Goal: Transaction & Acquisition: Book appointment/travel/reservation

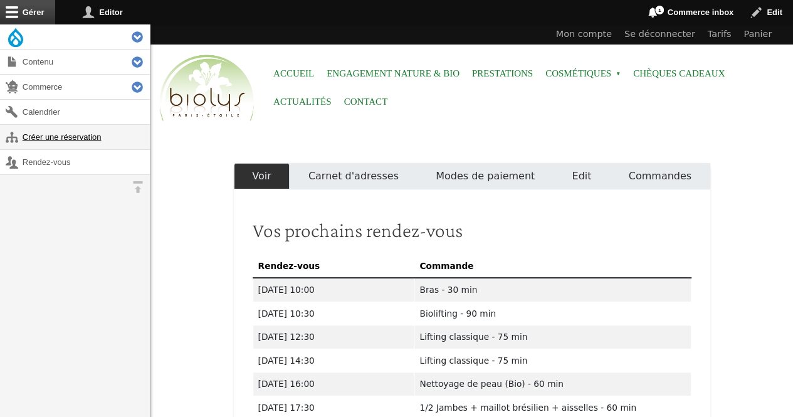
click at [62, 133] on link "Créer une réservation" at bounding box center [75, 137] width 150 height 24
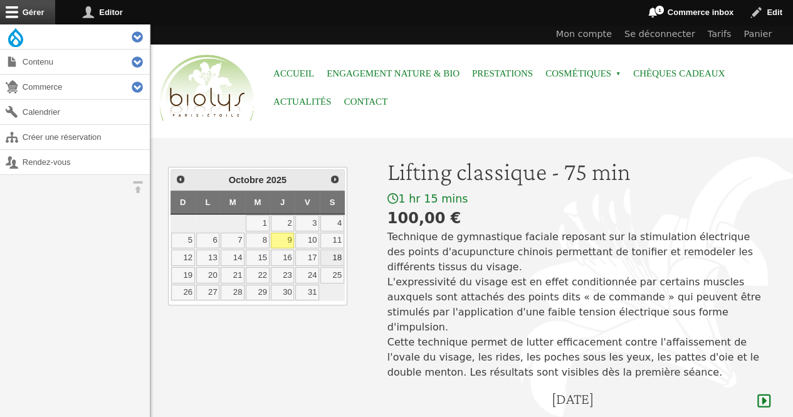
click at [335, 251] on link "18" at bounding box center [332, 257] width 24 height 16
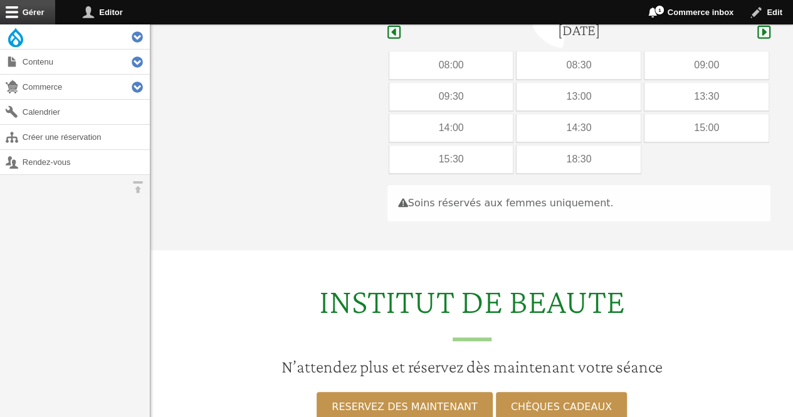
scroll to position [374, 0]
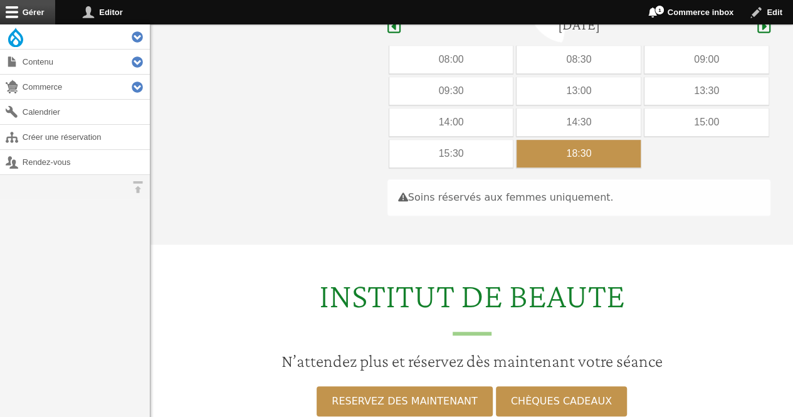
click at [597, 143] on div "18:30" at bounding box center [578, 154] width 124 height 28
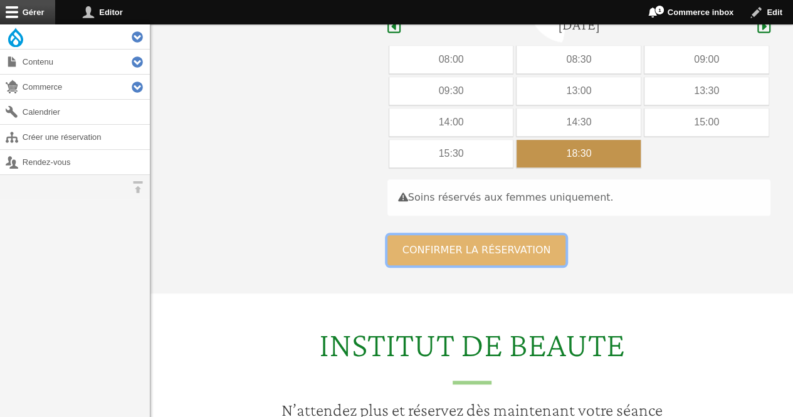
click at [501, 235] on button "Confirmer la réservation" at bounding box center [476, 250] width 179 height 30
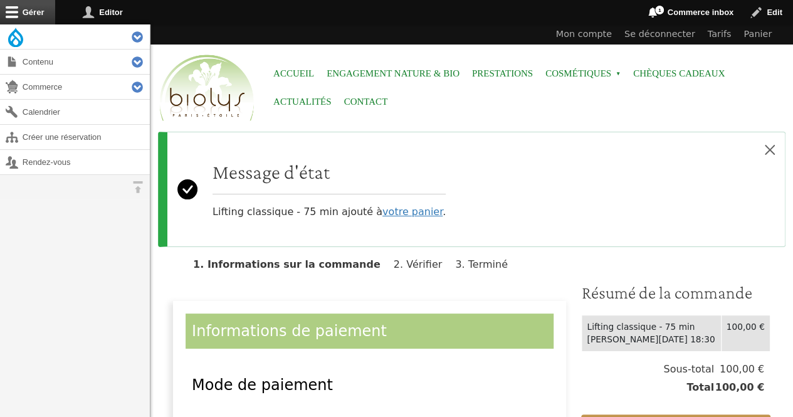
scroll to position [187, 0]
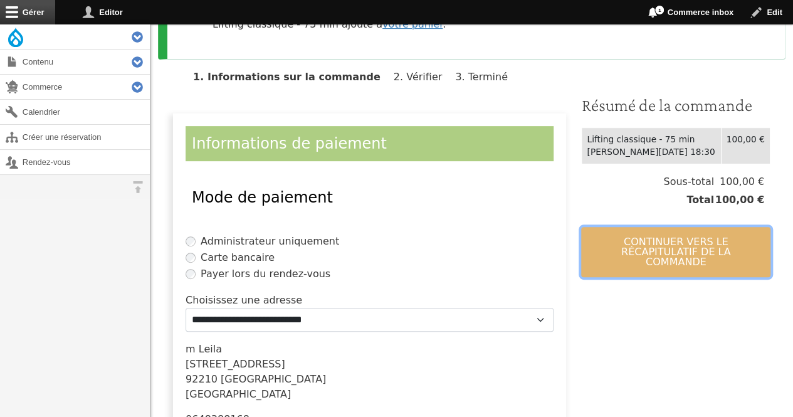
click at [608, 256] on button "Continuer vers le récapitulatif de la commande" at bounding box center [675, 252] width 189 height 50
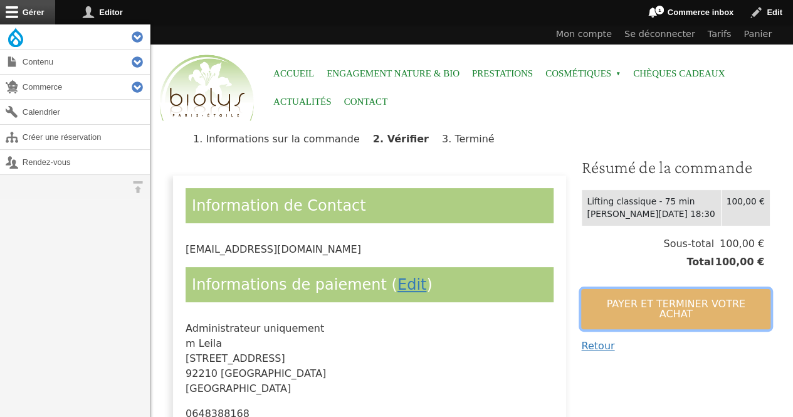
click at [595, 298] on button "Payer et terminer votre achat" at bounding box center [675, 309] width 189 height 40
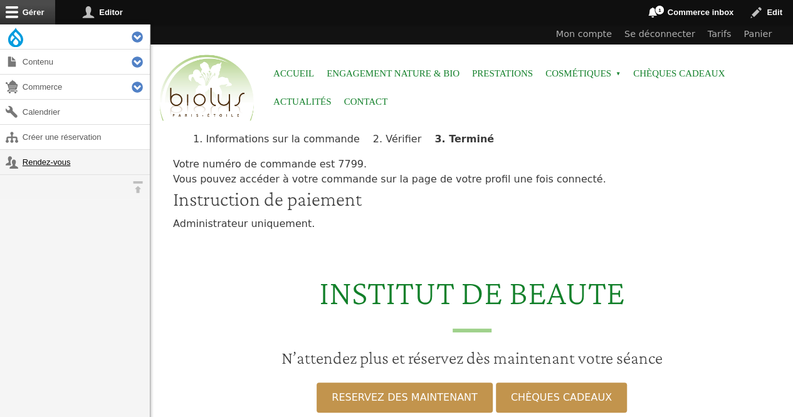
click at [71, 156] on link "Rendez-vous" at bounding box center [75, 162] width 150 height 24
